Goal: Task Accomplishment & Management: Use online tool/utility

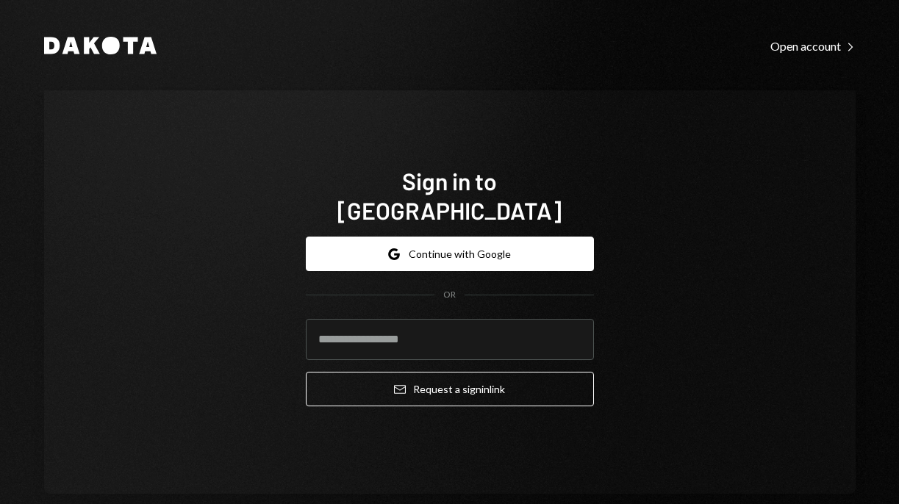
type input "**********"
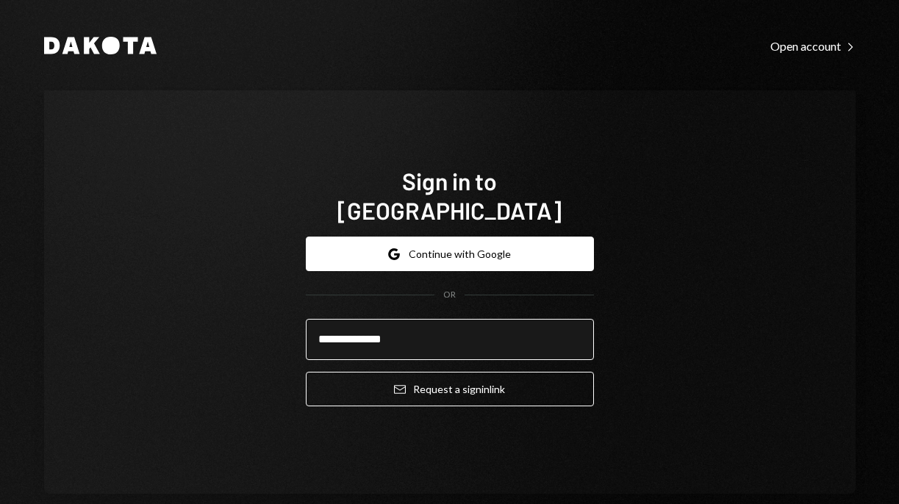
scroll to position [25, 0]
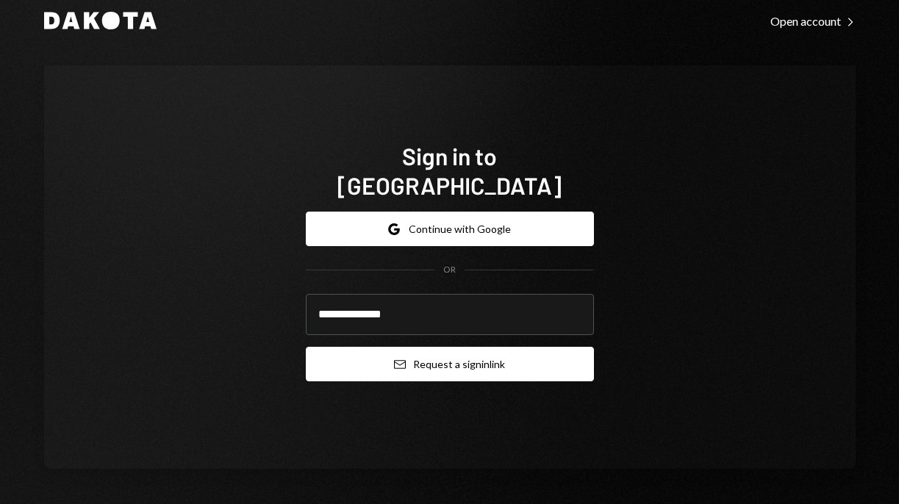
click at [512, 347] on button "Email Request a sign in link" at bounding box center [450, 364] width 288 height 35
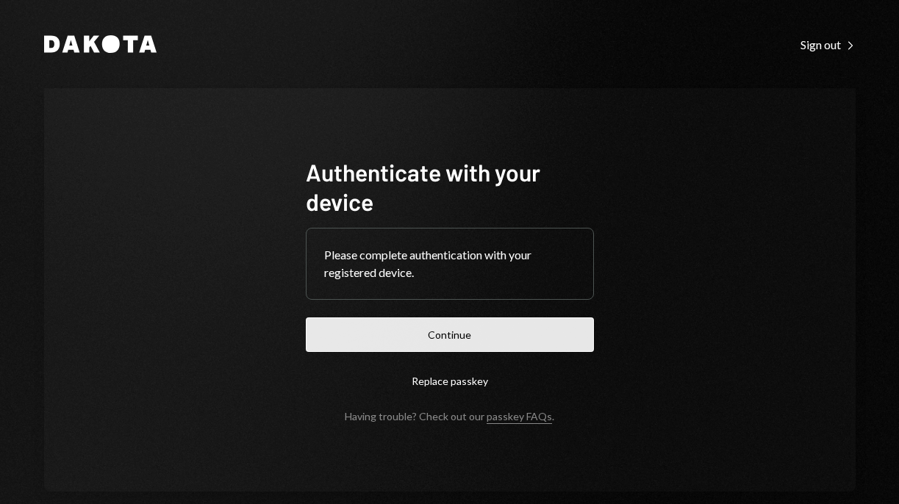
click at [453, 333] on button "Continue" at bounding box center [450, 335] width 288 height 35
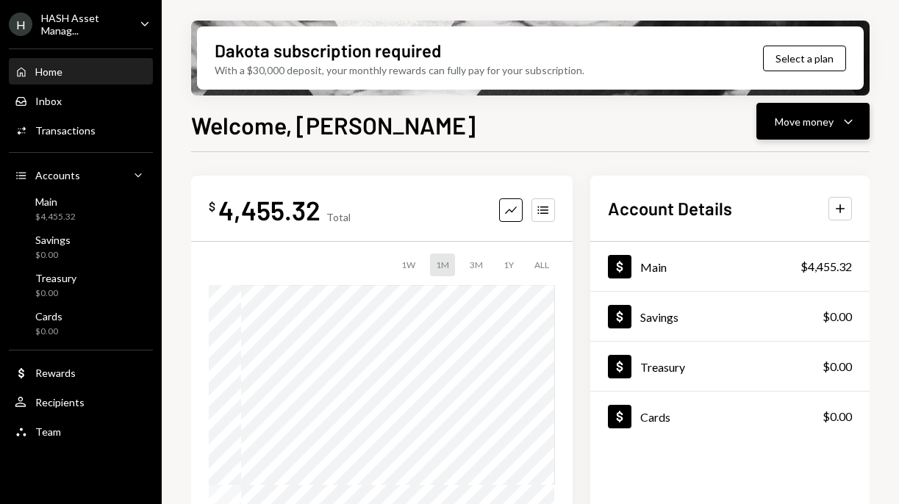
click at [782, 115] on div "Move money" at bounding box center [804, 121] width 59 height 15
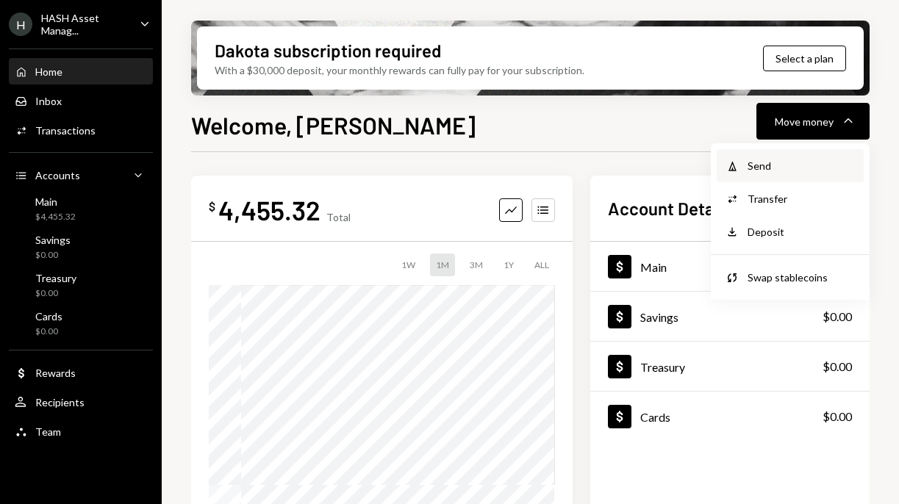
click at [764, 160] on div "Send" at bounding box center [801, 165] width 107 height 15
